Goal: Information Seeking & Learning: Understand process/instructions

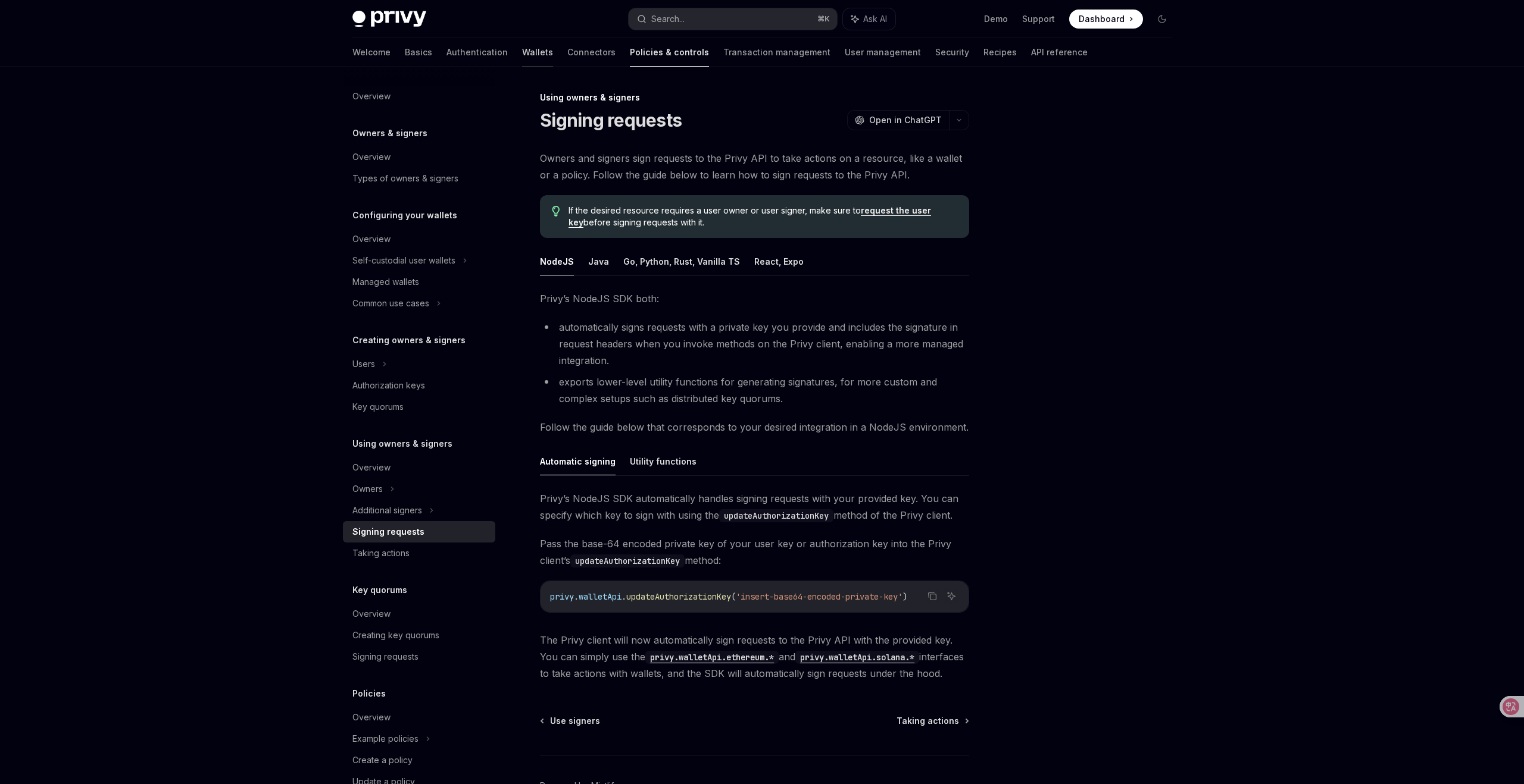
click at [522, 48] on link "Wallets" at bounding box center [537, 52] width 31 height 29
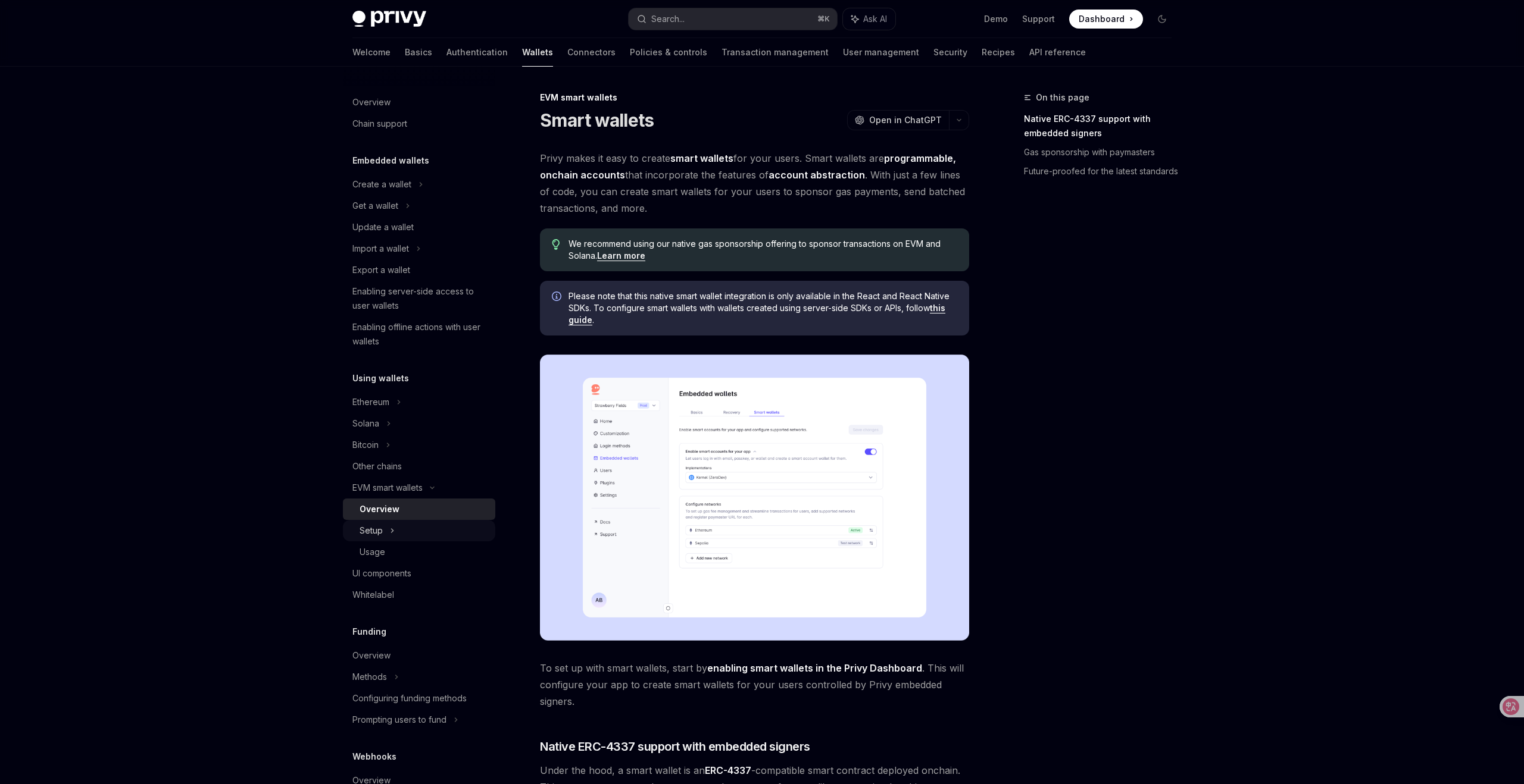
click at [385, 528] on div "Setup" at bounding box center [419, 530] width 152 height 21
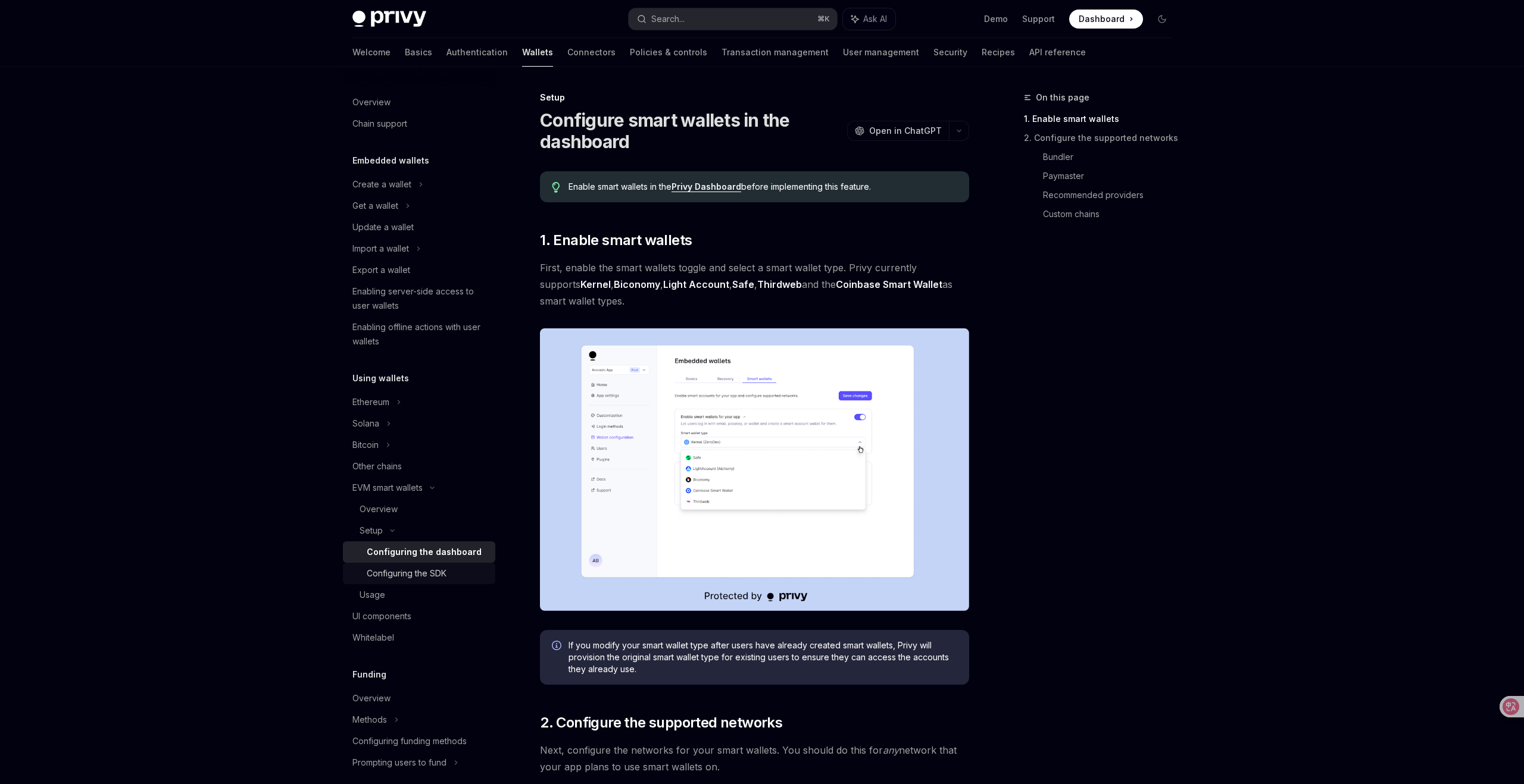
click at [380, 578] on div "Configuring the SDK" at bounding box center [406, 573] width 80 height 14
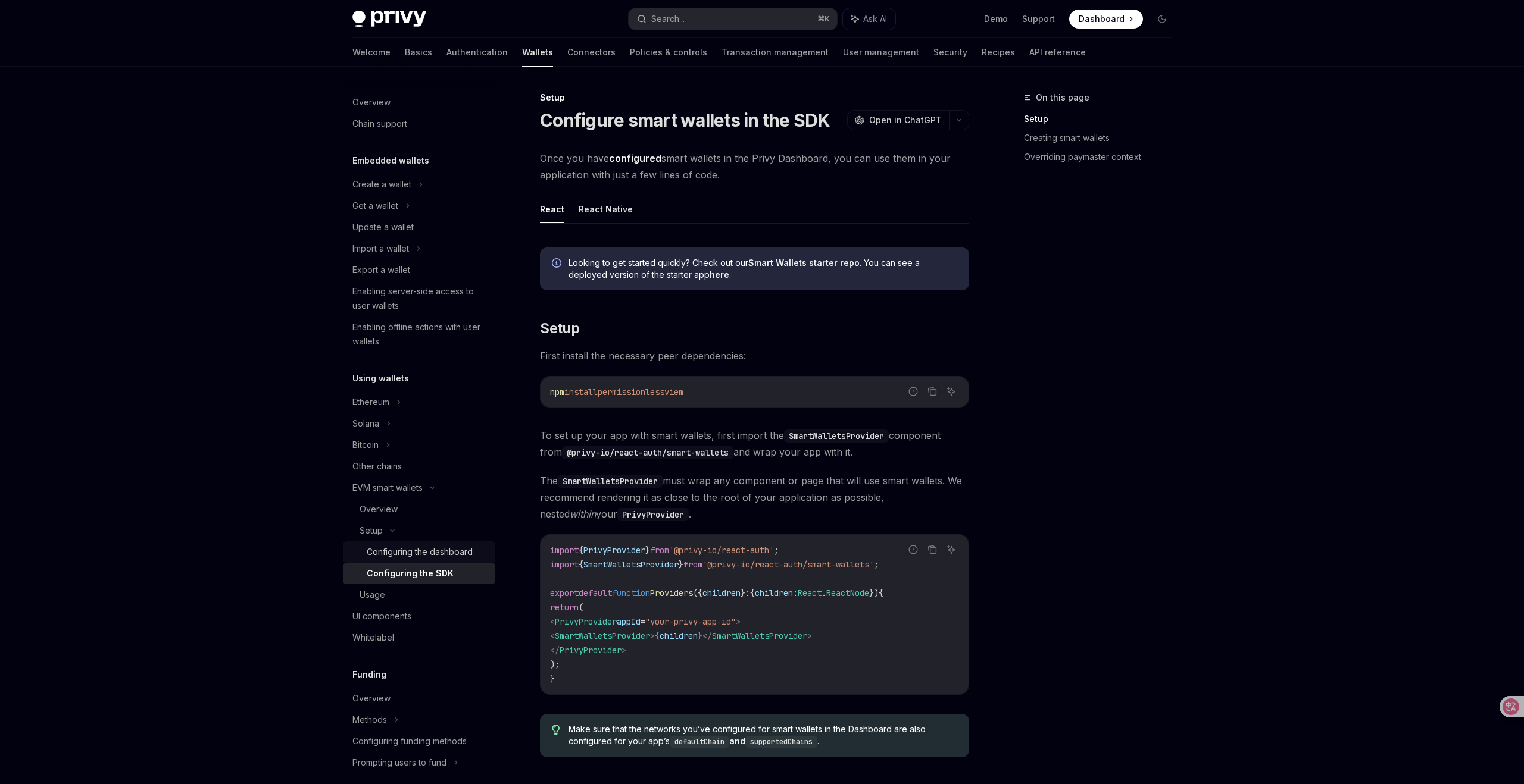
click at [431, 548] on div "Configuring the dashboard" at bounding box center [419, 552] width 106 height 14
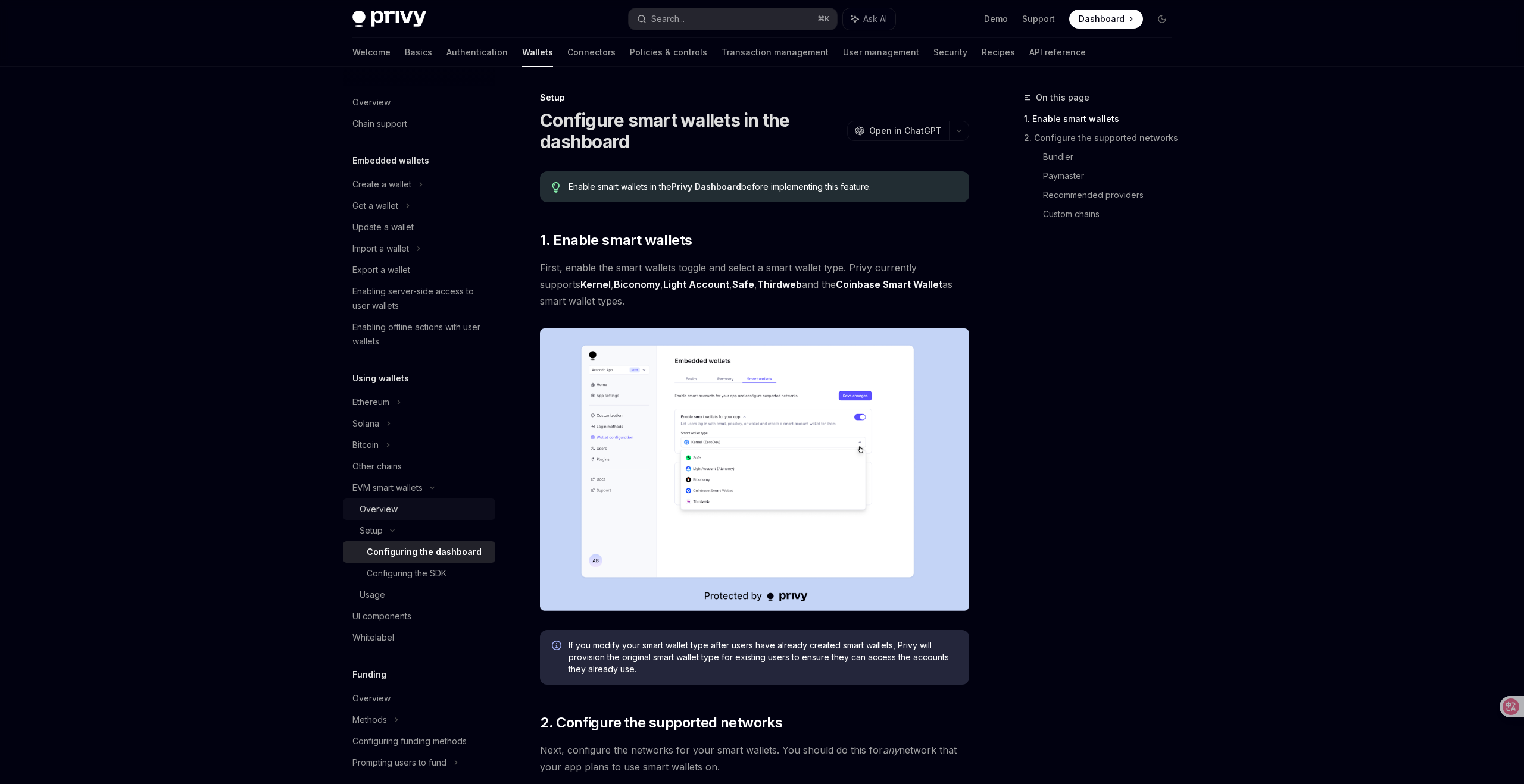
click at [386, 506] on div "Overview" at bounding box center [379, 509] width 39 height 14
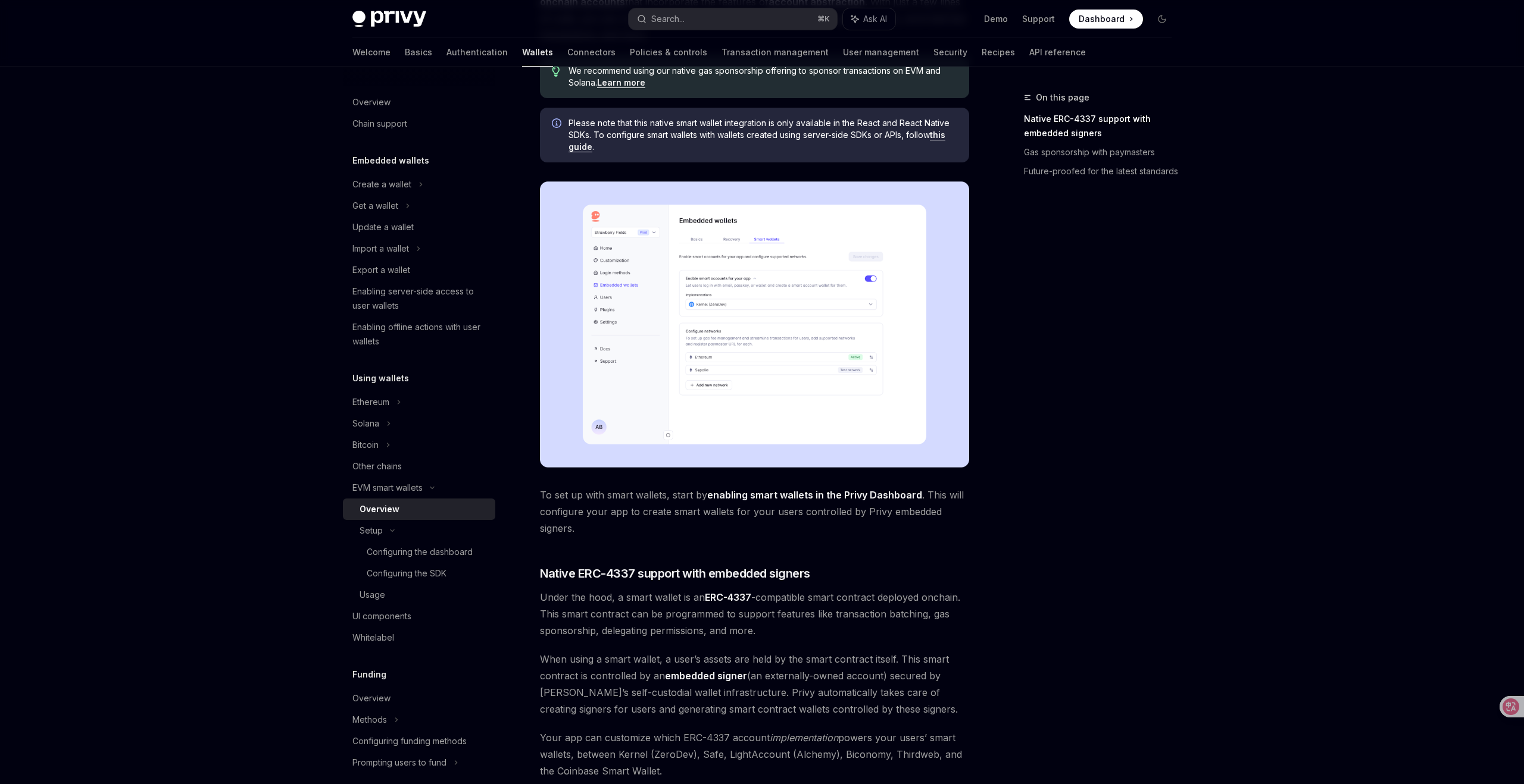
scroll to position [193, 0]
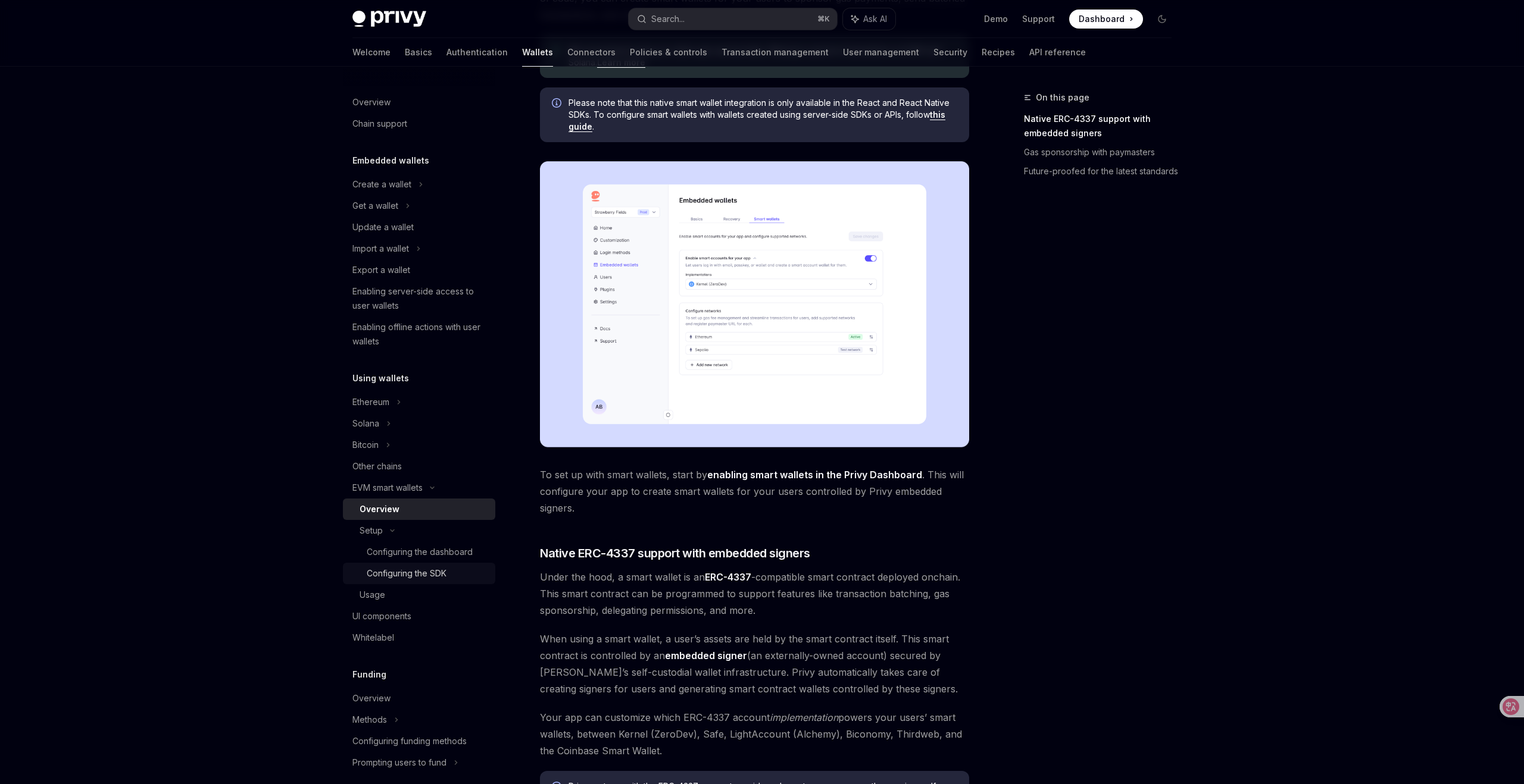
click at [408, 572] on div "Configuring the SDK" at bounding box center [406, 573] width 80 height 14
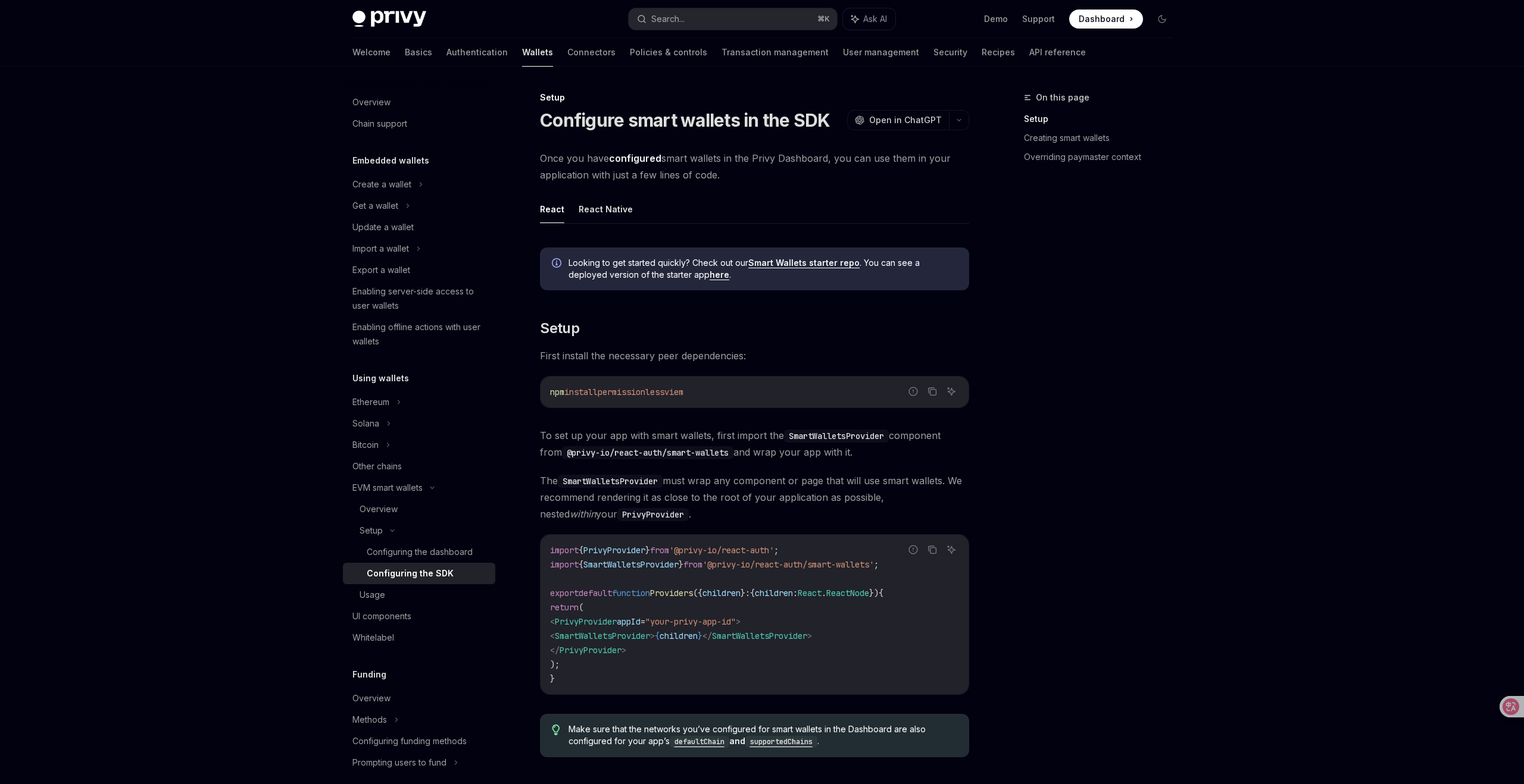
scroll to position [1, 0]
drag, startPoint x: 730, startPoint y: 565, endPoint x: 898, endPoint y: 567, distance: 168.0
click at [898, 567] on div "Report incorrect code Copy Ask AI import { PrivyProvider } from '@privy-io/reac…" at bounding box center [755, 614] width 429 height 161
click at [898, 567] on div "Report incorrect code" at bounding box center [913, 568] width 84 height 12
drag, startPoint x: 901, startPoint y: 565, endPoint x: 740, endPoint y: 570, distance: 161.1
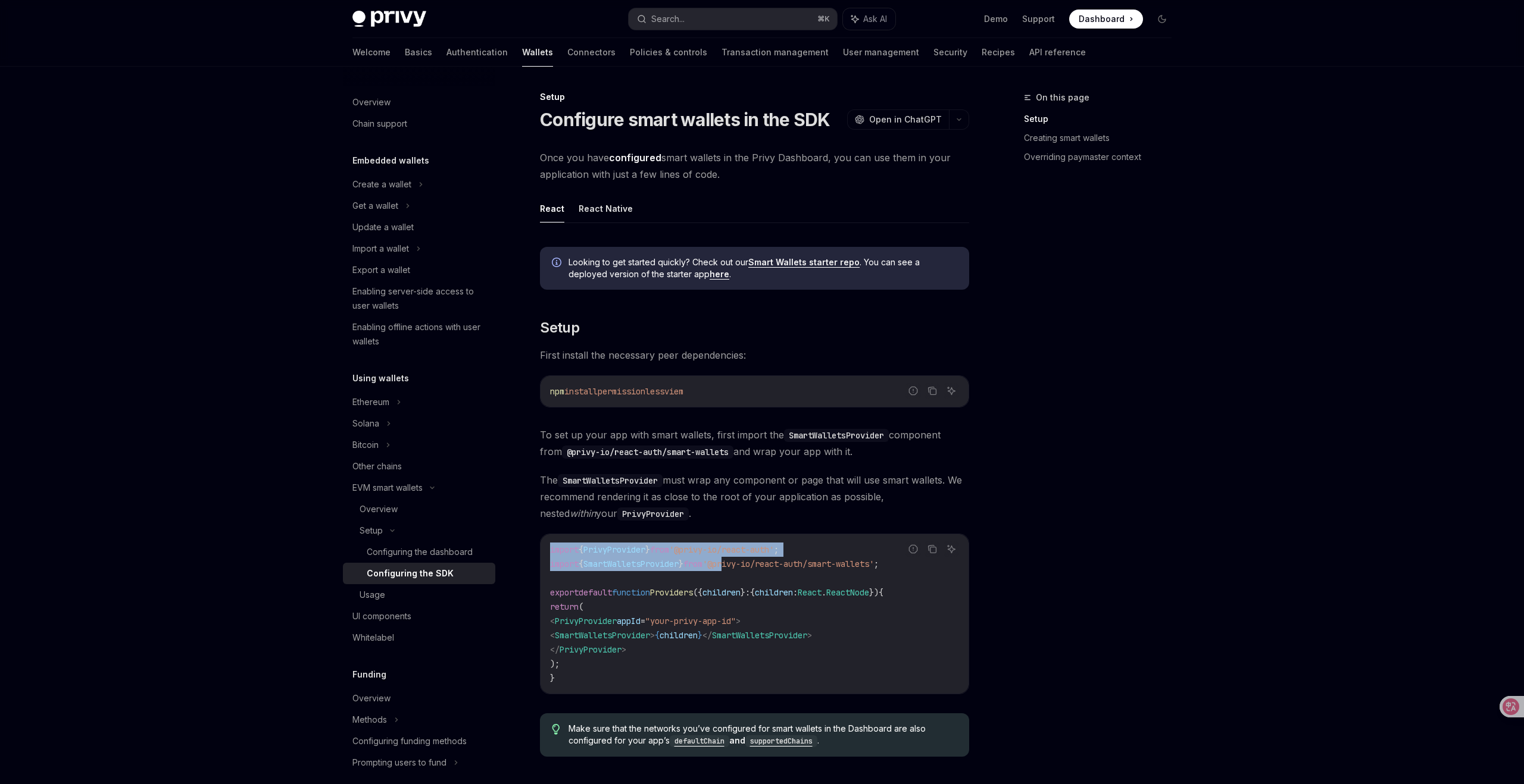
click at [740, 570] on div "Report incorrect code Copy Ask AI import { PrivyProvider } from '@privy-io/reac…" at bounding box center [755, 614] width 429 height 161
click at [740, 570] on code "import { PrivyProvider } from '@privy-io/react-auth' ; import { SmartWalletsPro…" at bounding box center [754, 613] width 409 height 143
drag, startPoint x: 902, startPoint y: 564, endPoint x: 746, endPoint y: 566, distance: 156.0
click at [746, 566] on div "Report incorrect code Copy Ask AI import { PrivyProvider } from '@privy-io/reac…" at bounding box center [755, 614] width 429 height 161
click at [747, 566] on span "'@privy-io/react-auth/smart-wallets'" at bounding box center [788, 564] width 172 height 10
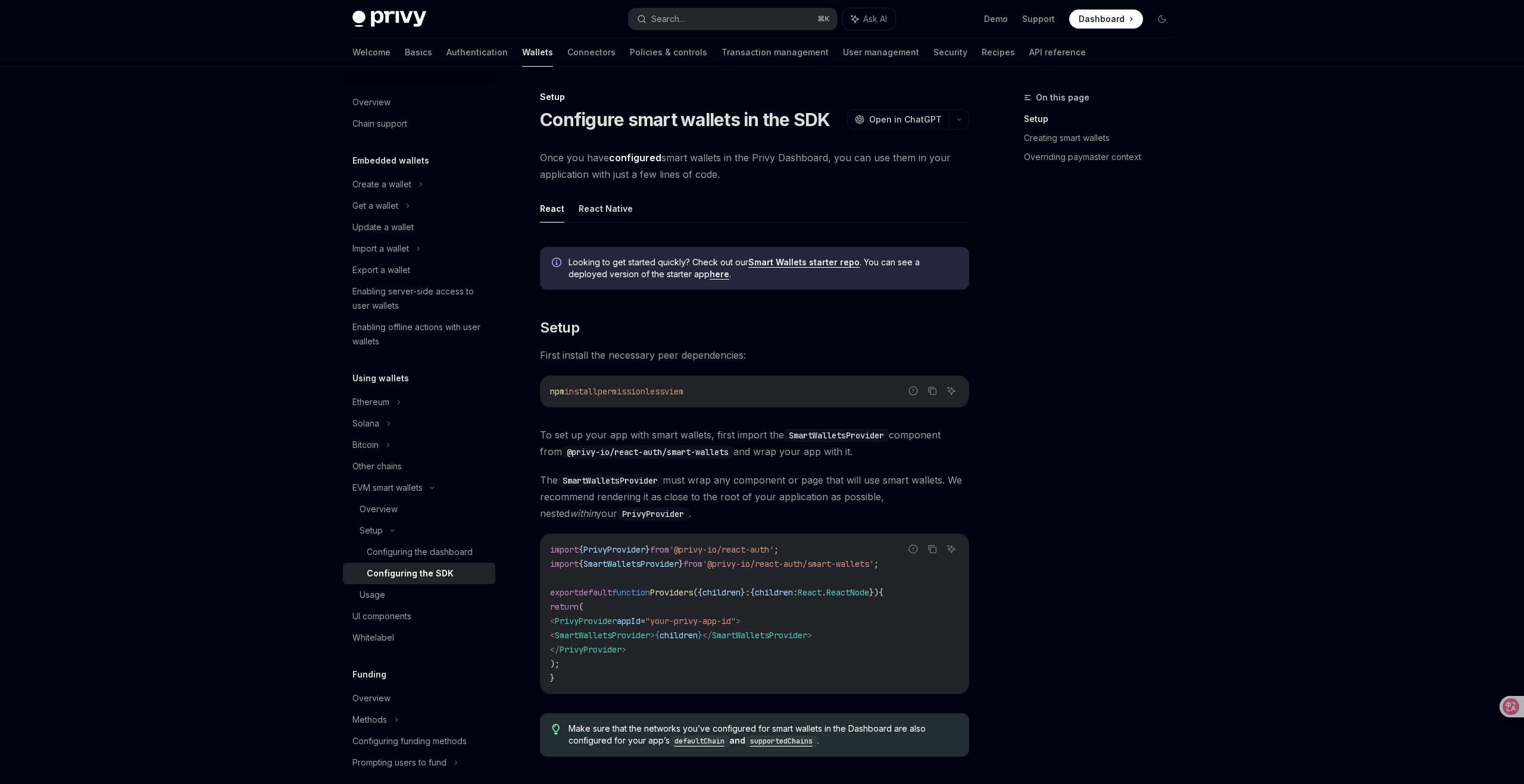
drag, startPoint x: 659, startPoint y: 550, endPoint x: 925, endPoint y: 592, distance: 269.3
click at [925, 592] on code "import { PrivyProvider } from '@privy-io/react-auth' ; import { SmartWalletsPro…" at bounding box center [754, 613] width 409 height 143
copy code "from '@privy-io/react-auth' ; import { SmartWalletsProvider } from '@privy-io/r…"
click at [1165, 291] on div "On this page Setup Creating smart wallets Overriding paymaster context" at bounding box center [1090, 437] width 181 height 694
type textarea "*"
